Goal: Submit feedback/report problem: Submit feedback/report problem

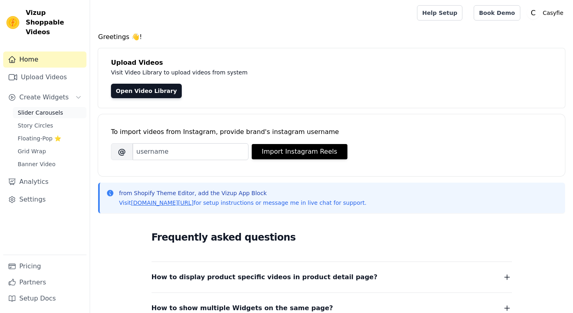
click at [38, 108] on span "Slider Carousels" at bounding box center [40, 112] width 45 height 8
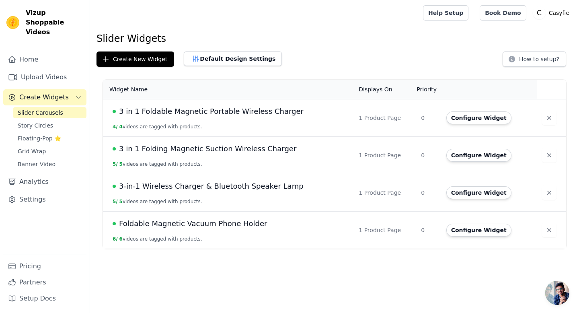
click at [233, 110] on span "3 in 1 Foldable Magnetic Portable Wireless Charger" at bounding box center [211, 111] width 184 height 11
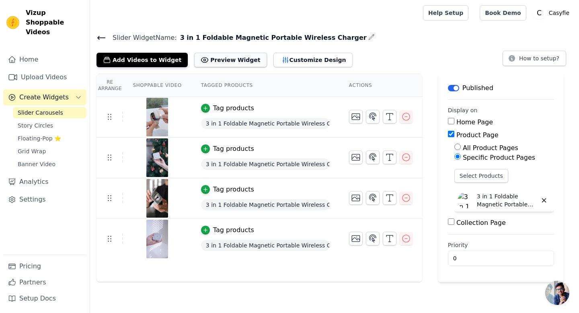
click at [222, 59] on button "Preview Widget" at bounding box center [230, 60] width 72 height 14
click at [317, 55] on button "Customize Design" at bounding box center [312, 60] width 79 height 14
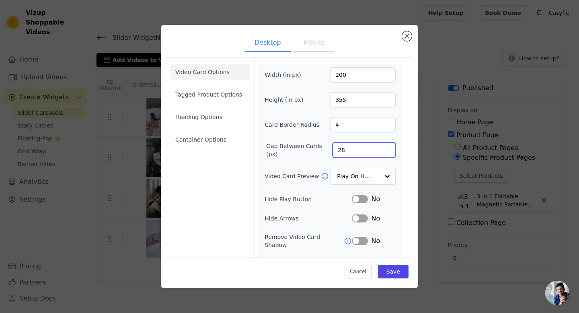
click at [381, 147] on input "28" at bounding box center [363, 149] width 63 height 15
click at [381, 147] on input "29" at bounding box center [363, 149] width 63 height 15
type input "30"
click at [381, 147] on input "30" at bounding box center [363, 149] width 63 height 15
click at [305, 45] on button "Mobile" at bounding box center [314, 44] width 40 height 18
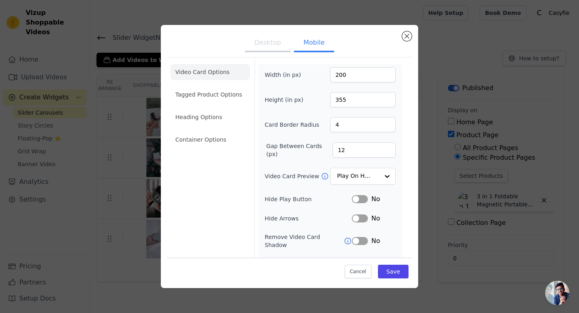
click at [268, 46] on button "Desktop" at bounding box center [268, 44] width 46 height 18
click at [388, 274] on button "Save" at bounding box center [393, 271] width 31 height 14
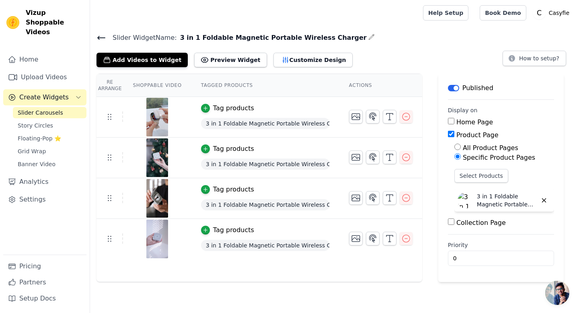
click at [559, 295] on span "Open chat" at bounding box center [557, 292] width 24 height 24
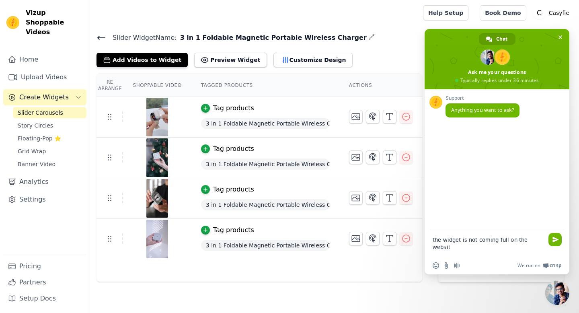
type textarea "the widget is not coming full on the website"
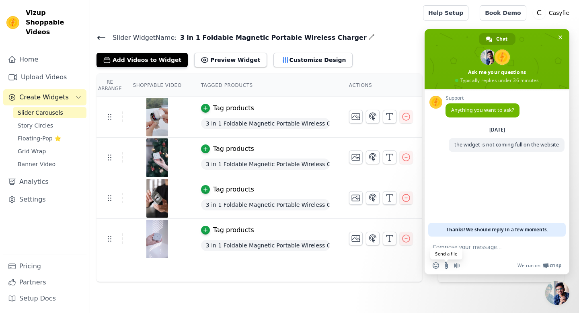
click at [448, 265] on input "Send a file" at bounding box center [446, 265] width 6 height 6
click at [104, 116] on td at bounding box center [109, 116] width 27 height 10
click at [240, 108] on div "Tag products" at bounding box center [233, 108] width 41 height 10
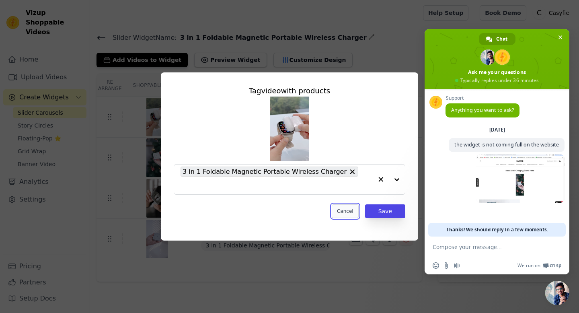
click at [341, 204] on button "Cancel" at bounding box center [344, 211] width 27 height 14
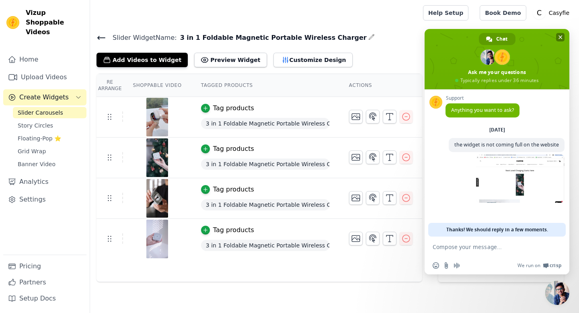
click at [560, 39] on span "Close chat" at bounding box center [560, 37] width 4 height 5
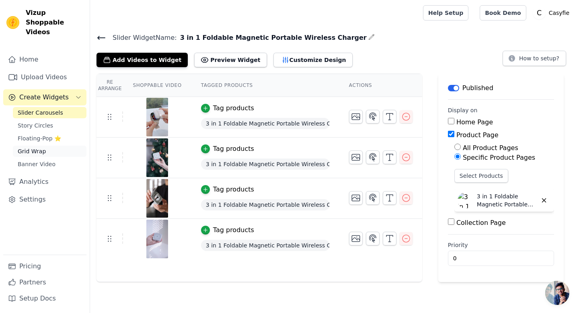
click at [37, 147] on span "Grid Wrap" at bounding box center [32, 151] width 28 height 8
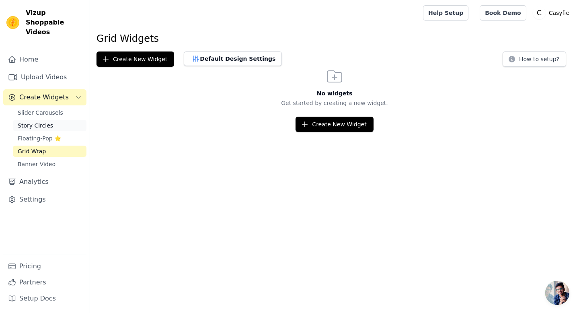
click at [33, 121] on span "Story Circles" at bounding box center [35, 125] width 35 height 8
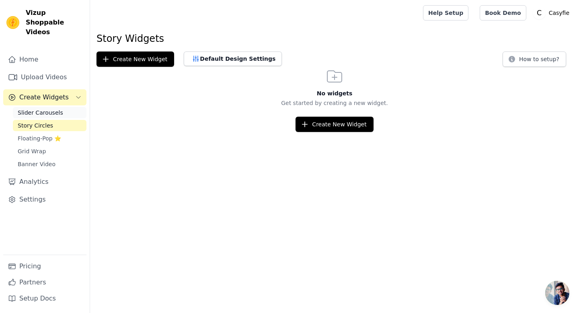
click at [39, 108] on span "Slider Carousels" at bounding box center [40, 112] width 45 height 8
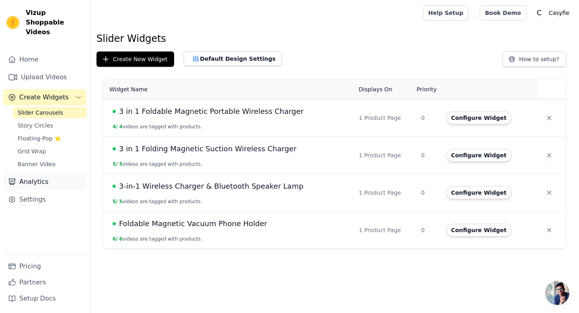
click at [67, 174] on link "Analytics" at bounding box center [44, 182] width 83 height 16
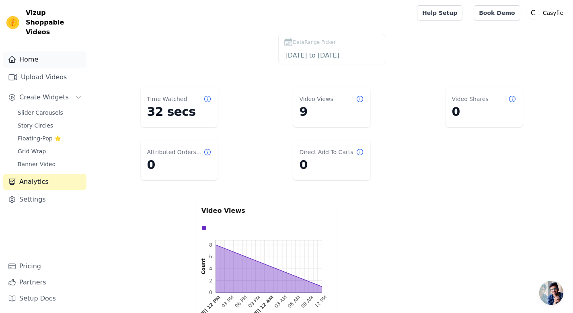
click at [37, 51] on link "Home" at bounding box center [44, 59] width 83 height 16
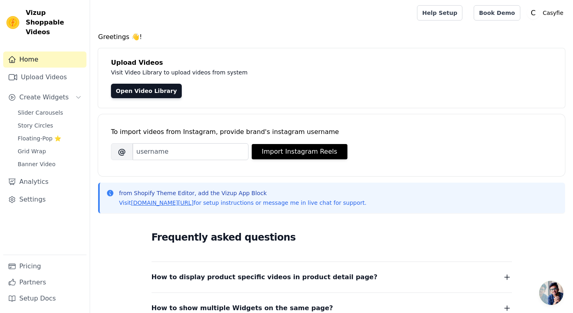
click at [561, 296] on span "Open chat" at bounding box center [551, 292] width 24 height 24
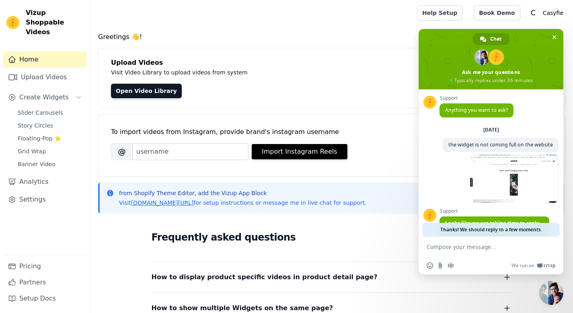
scroll to position [49, 0]
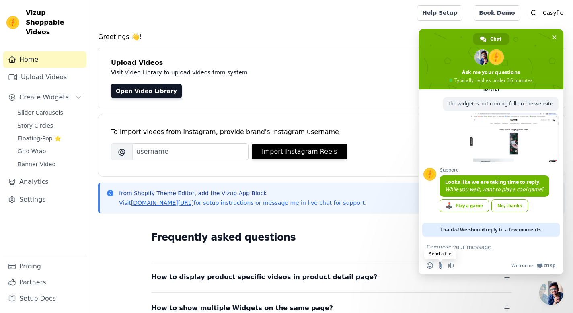
click at [440, 268] on span "Send a file" at bounding box center [440, 265] width 6 height 6
click at [438, 264] on input "Send a file" at bounding box center [440, 265] width 6 height 6
click at [366, 222] on div "Frequently asked questions How to display product specific videos in product de…" at bounding box center [331, 302] width 466 height 166
click at [472, 253] on textarea "Compose your message..." at bounding box center [482, 246] width 112 height 20
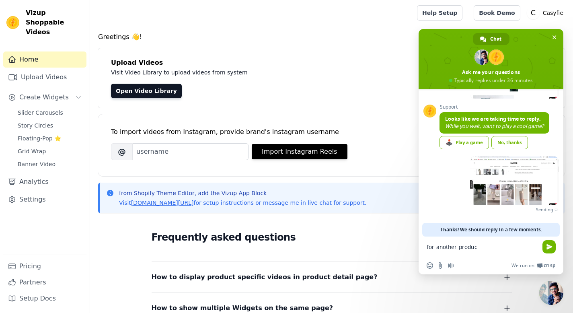
scroll to position [103, 0]
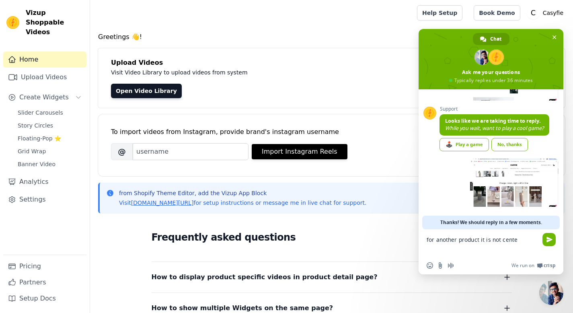
type textarea "for another product it is not center"
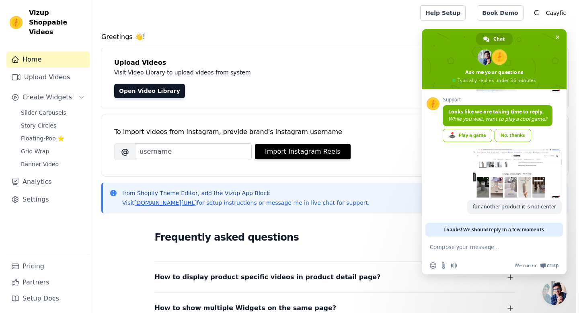
scroll to position [120, 0]
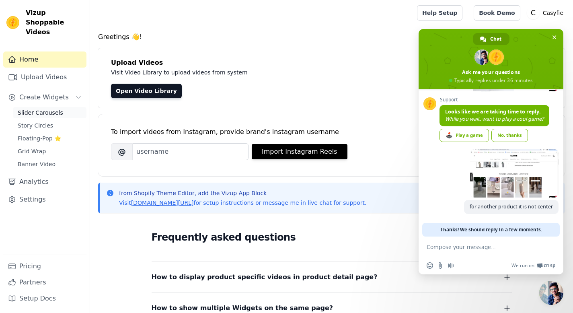
click at [31, 108] on span "Slider Carousels" at bounding box center [40, 112] width 45 height 8
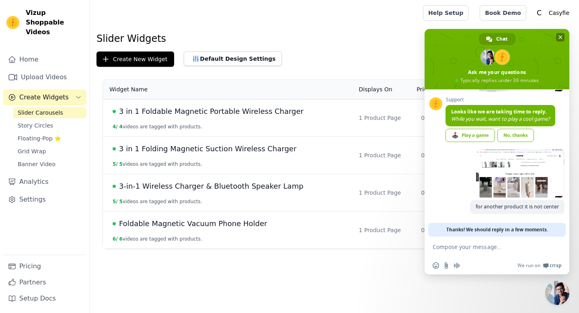
click at [553, 35] on span at bounding box center [496, 59] width 145 height 60
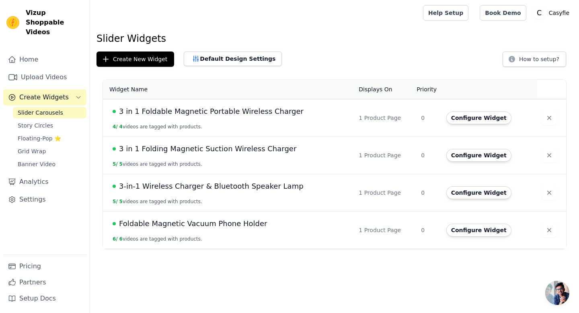
click at [208, 188] on span "3-in-1 Wireless Charger & Bluetooth Speaker Lamp" at bounding box center [211, 185] width 184 height 11
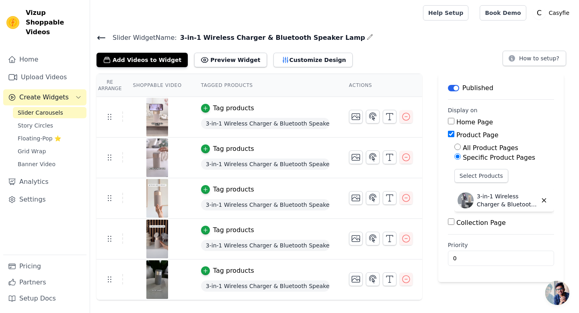
click at [102, 39] on icon at bounding box center [101, 38] width 10 height 10
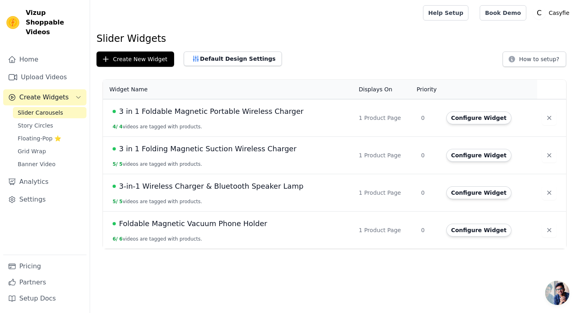
click at [192, 151] on span "3 in 1 Folding Magnetic Suction Wireless Charger" at bounding box center [207, 148] width 177 height 11
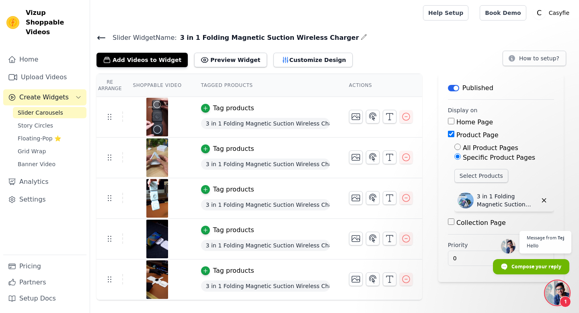
scroll to position [81, 0]
click at [556, 299] on span "Open chat" at bounding box center [557, 292] width 24 height 24
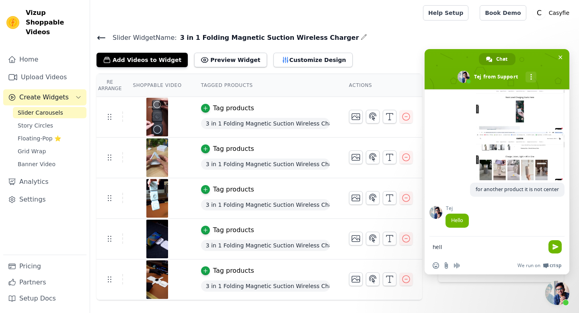
type textarea "hello"
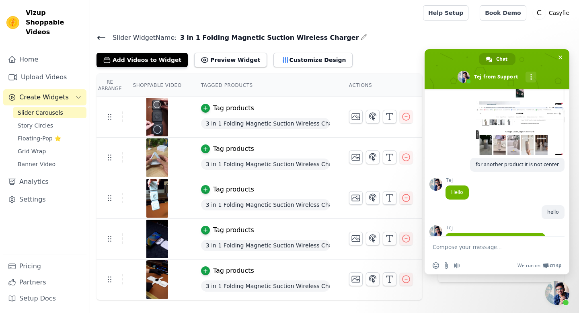
scroll to position [126, 0]
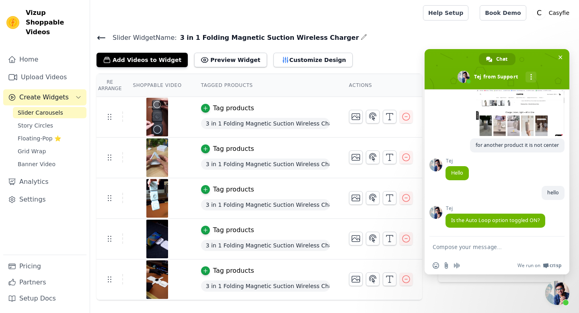
click at [245, 110] on div "Tag products" at bounding box center [233, 108] width 41 height 10
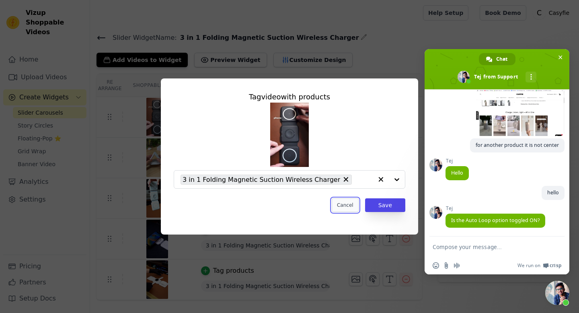
click at [347, 205] on button "Cancel" at bounding box center [344, 205] width 27 height 14
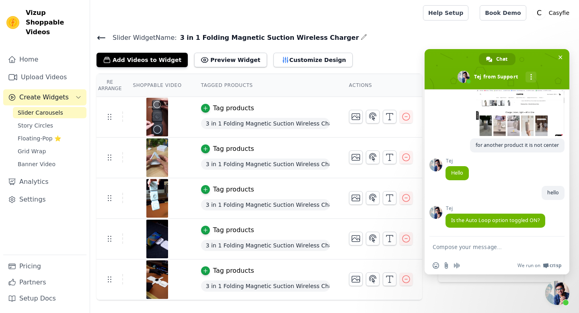
click at [280, 121] on span "3 in 1 Folding Magnetic Suction Wireless Charger" at bounding box center [265, 123] width 129 height 11
click at [560, 57] on span "Close chat" at bounding box center [560, 57] width 4 height 5
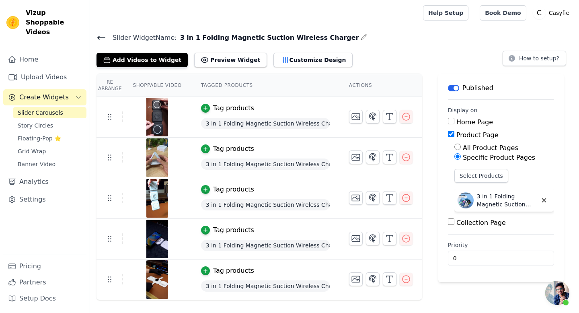
click at [244, 126] on span "3 in 1 Folding Magnetic Suction Wireless Charger" at bounding box center [265, 123] width 129 height 11
click at [157, 114] on img at bounding box center [157, 117] width 22 height 39
click at [273, 64] on button "Customize Design" at bounding box center [312, 60] width 79 height 14
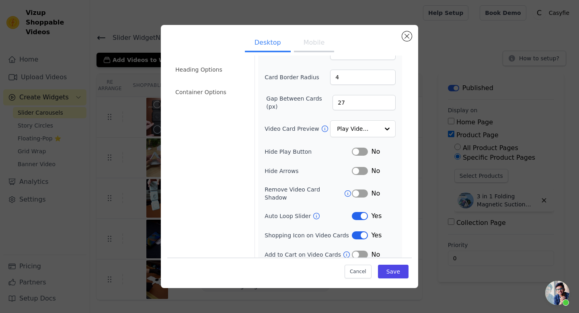
scroll to position [49, 0]
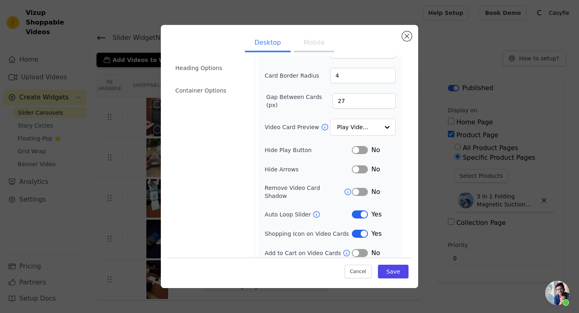
click at [562, 288] on span "Open chat" at bounding box center [557, 292] width 24 height 24
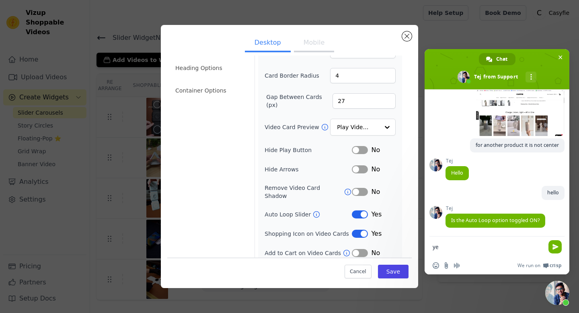
type textarea "yes"
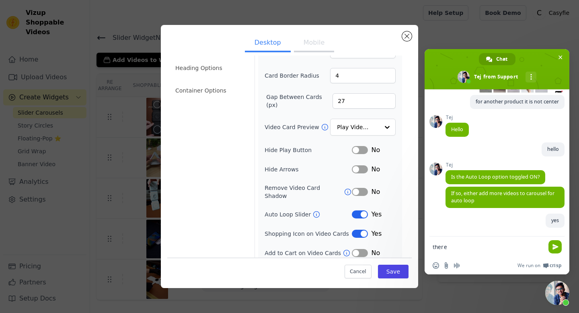
scroll to position [198, 0]
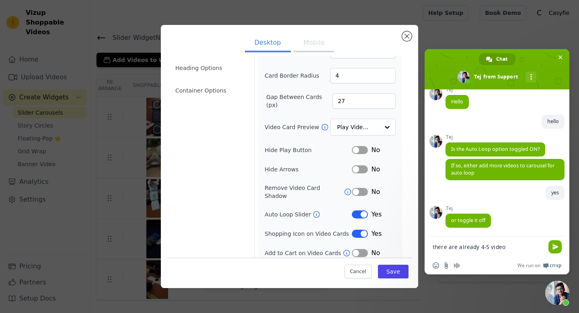
type textarea "there are already 4-5 videos"
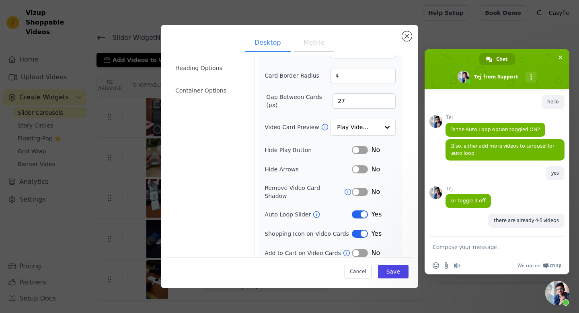
scroll to position [218, 0]
click at [357, 210] on button "Label" at bounding box center [360, 214] width 16 height 8
click at [382, 275] on button "Save" at bounding box center [393, 271] width 31 height 14
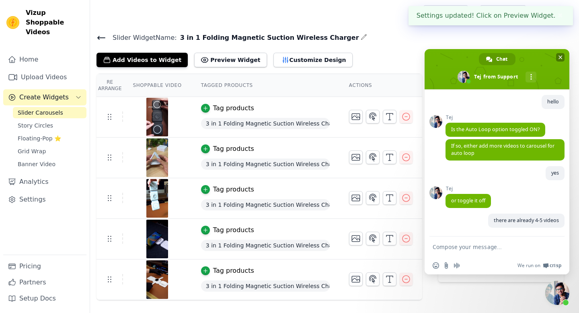
click at [562, 57] on span "Close chat" at bounding box center [560, 57] width 8 height 8
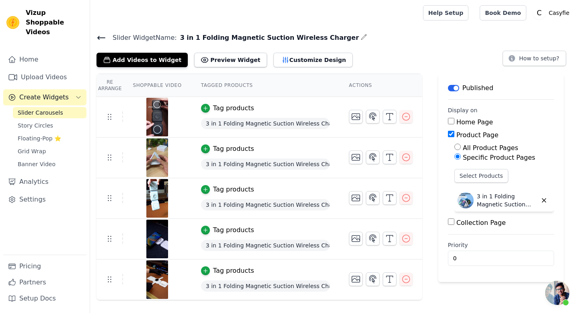
click at [98, 39] on icon at bounding box center [101, 38] width 10 height 10
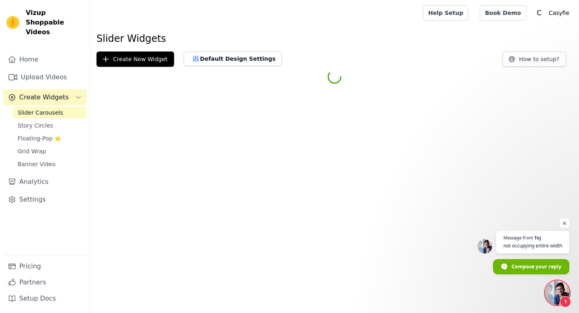
scroll to position [227, 0]
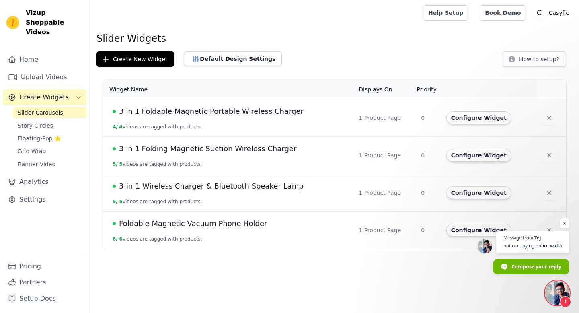
click at [177, 110] on span "3 in 1 Foldable Magnetic Portable Wireless Charger" at bounding box center [211, 111] width 184 height 11
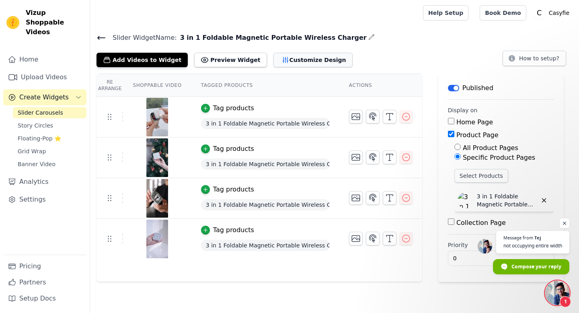
click at [305, 61] on button "Customize Design" at bounding box center [312, 60] width 79 height 14
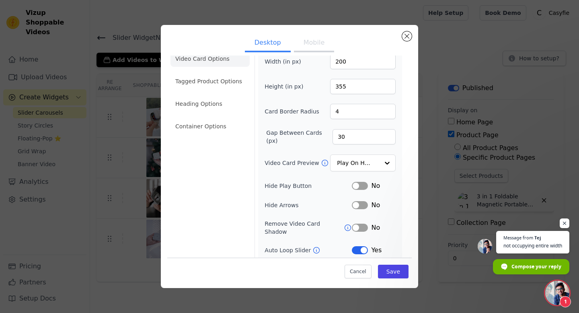
scroll to position [49, 0]
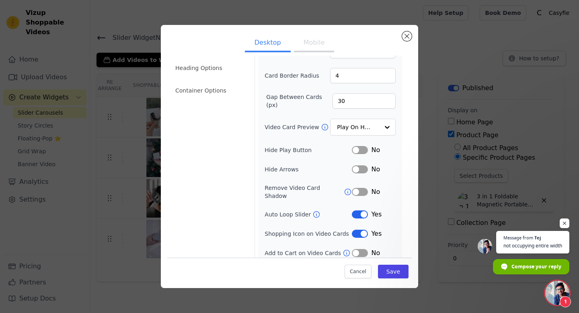
click at [361, 210] on button "Label" at bounding box center [360, 214] width 16 height 8
click at [399, 270] on button "Save" at bounding box center [393, 271] width 31 height 14
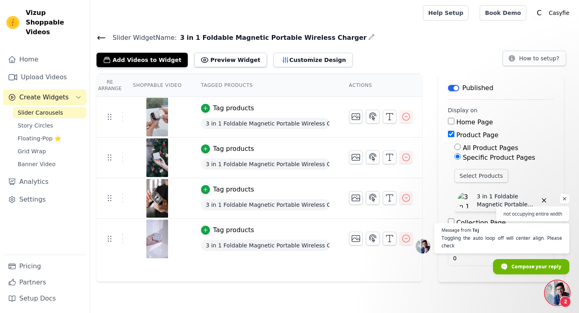
click at [559, 284] on span "Open chat" at bounding box center [557, 292] width 24 height 24
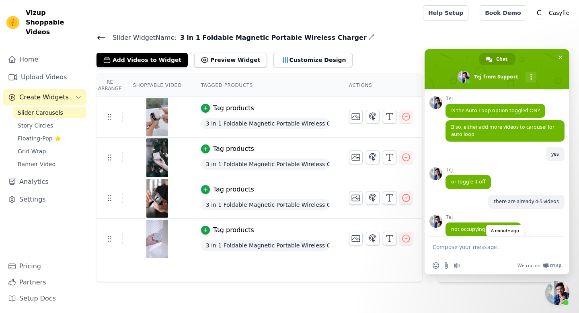
scroll to position [270, 0]
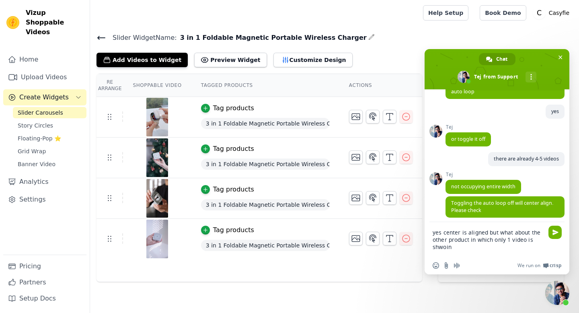
type textarea "yes center is aligned but what about the other product in which only 1 video is…"
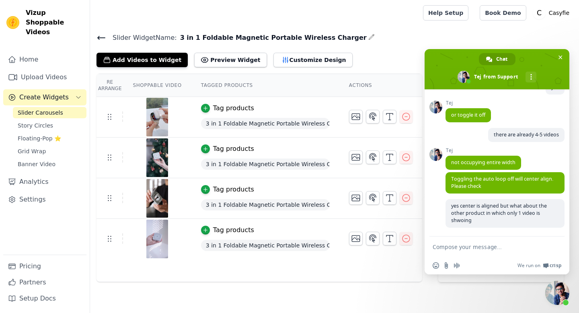
scroll to position [305, 0]
type textarea "showing"
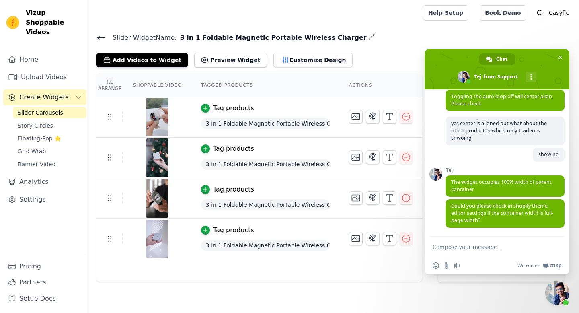
scroll to position [393, 0]
type textarea "yes it is full width"
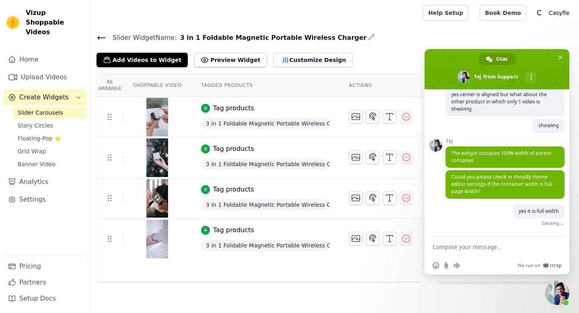
scroll to position [415, 0]
